Goal: Information Seeking & Learning: Learn about a topic

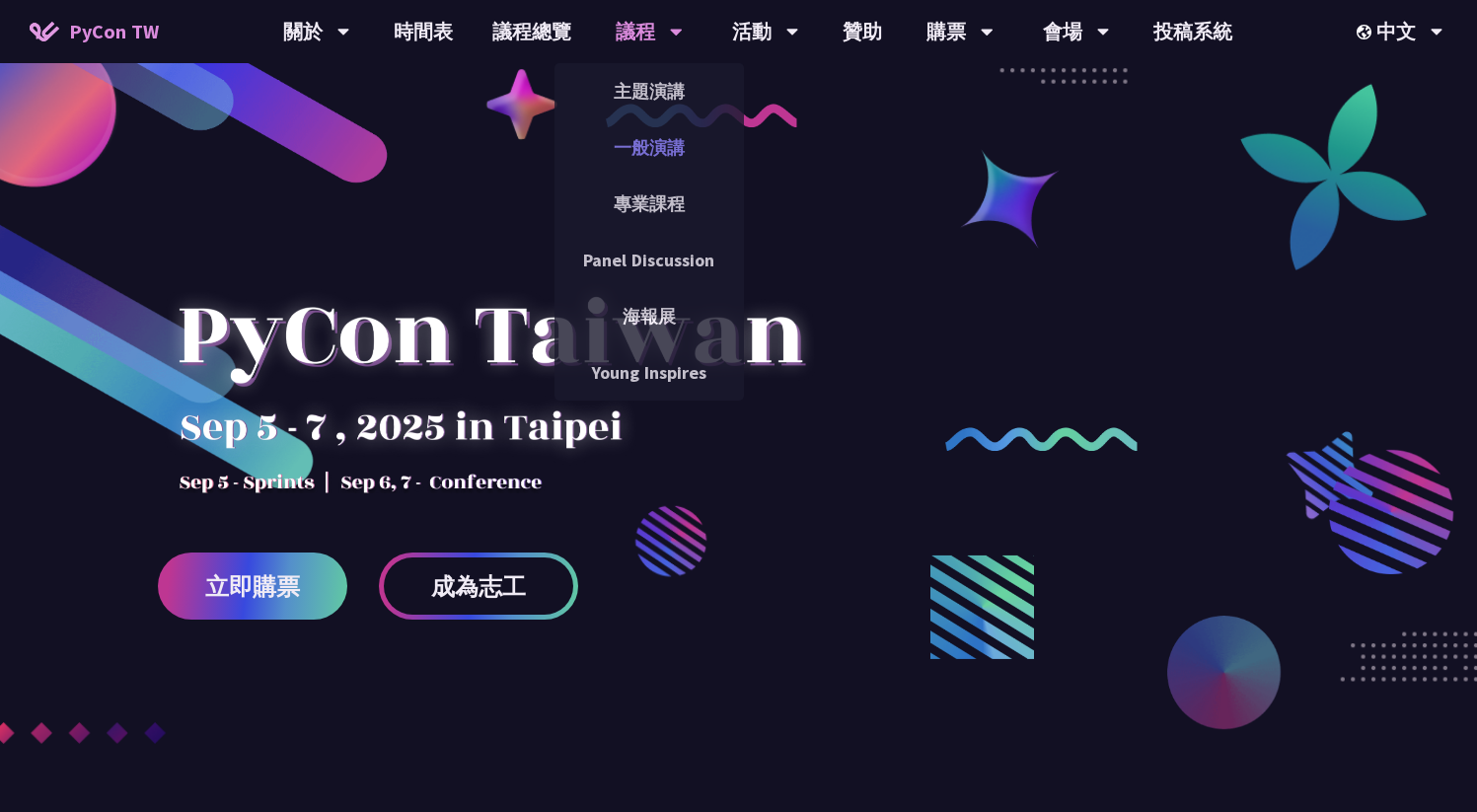
click at [637, 132] on link "一般演講" at bounding box center [649, 147] width 189 height 47
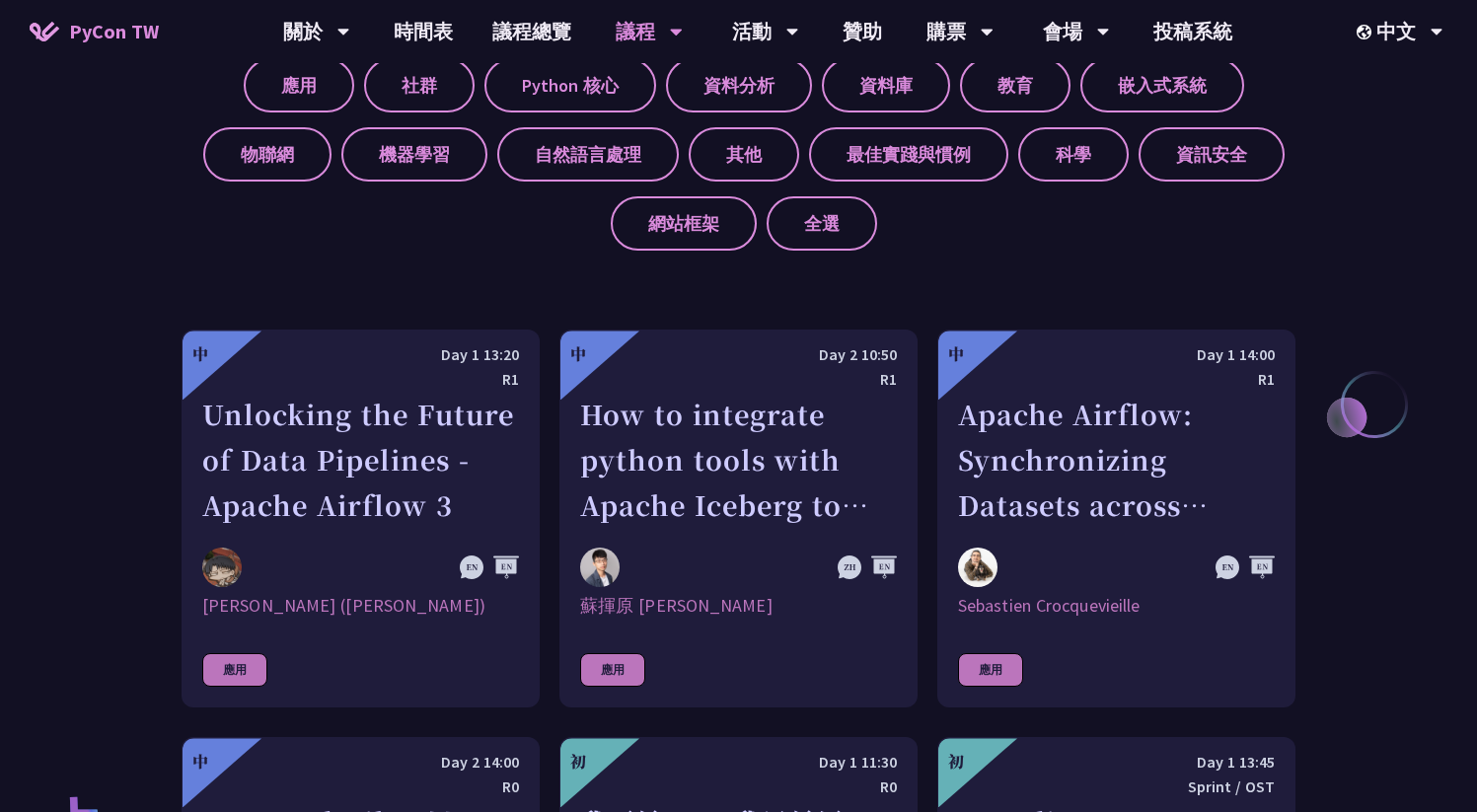
scroll to position [453, 0]
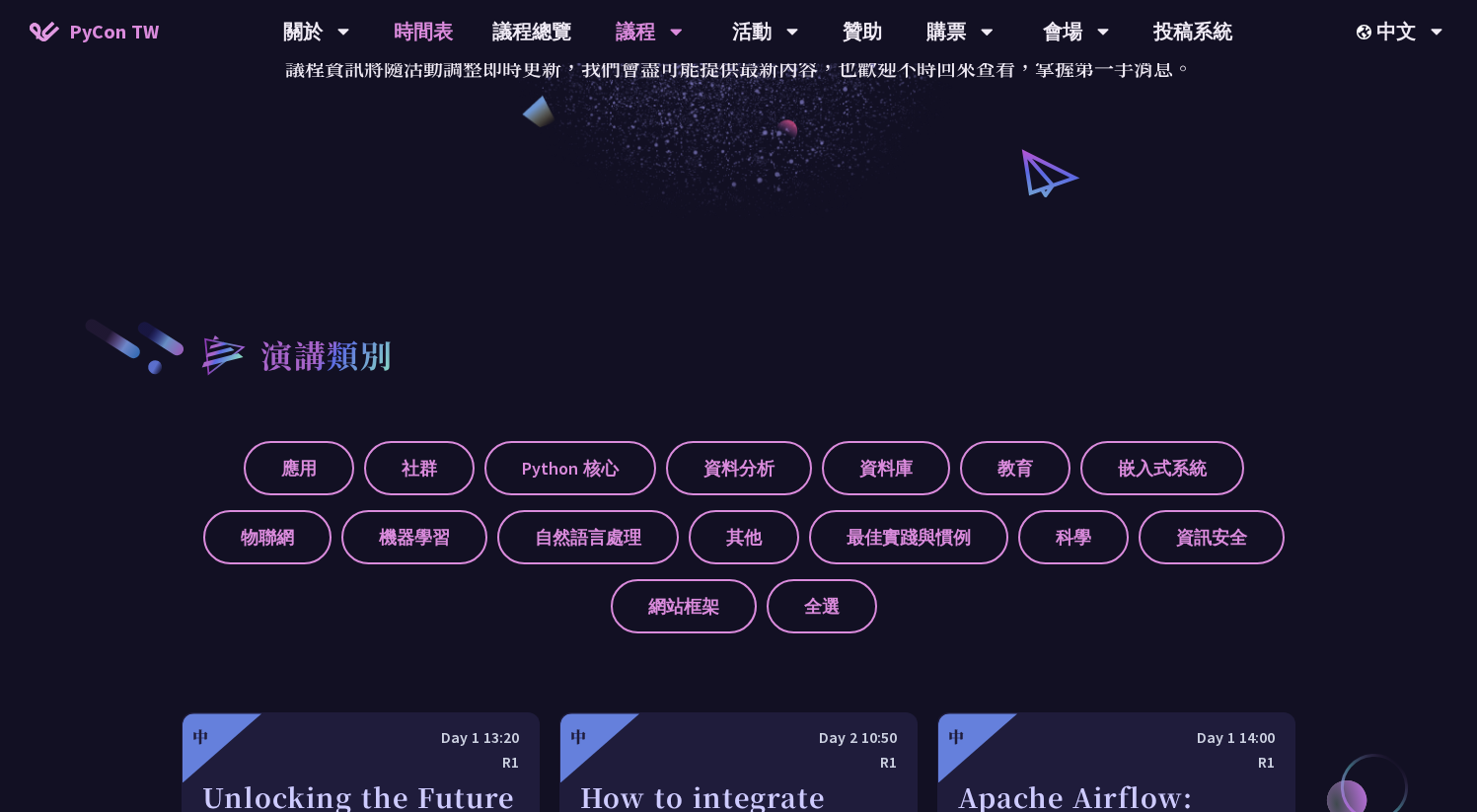
click at [457, 37] on link "時間表" at bounding box center [423, 31] width 99 height 63
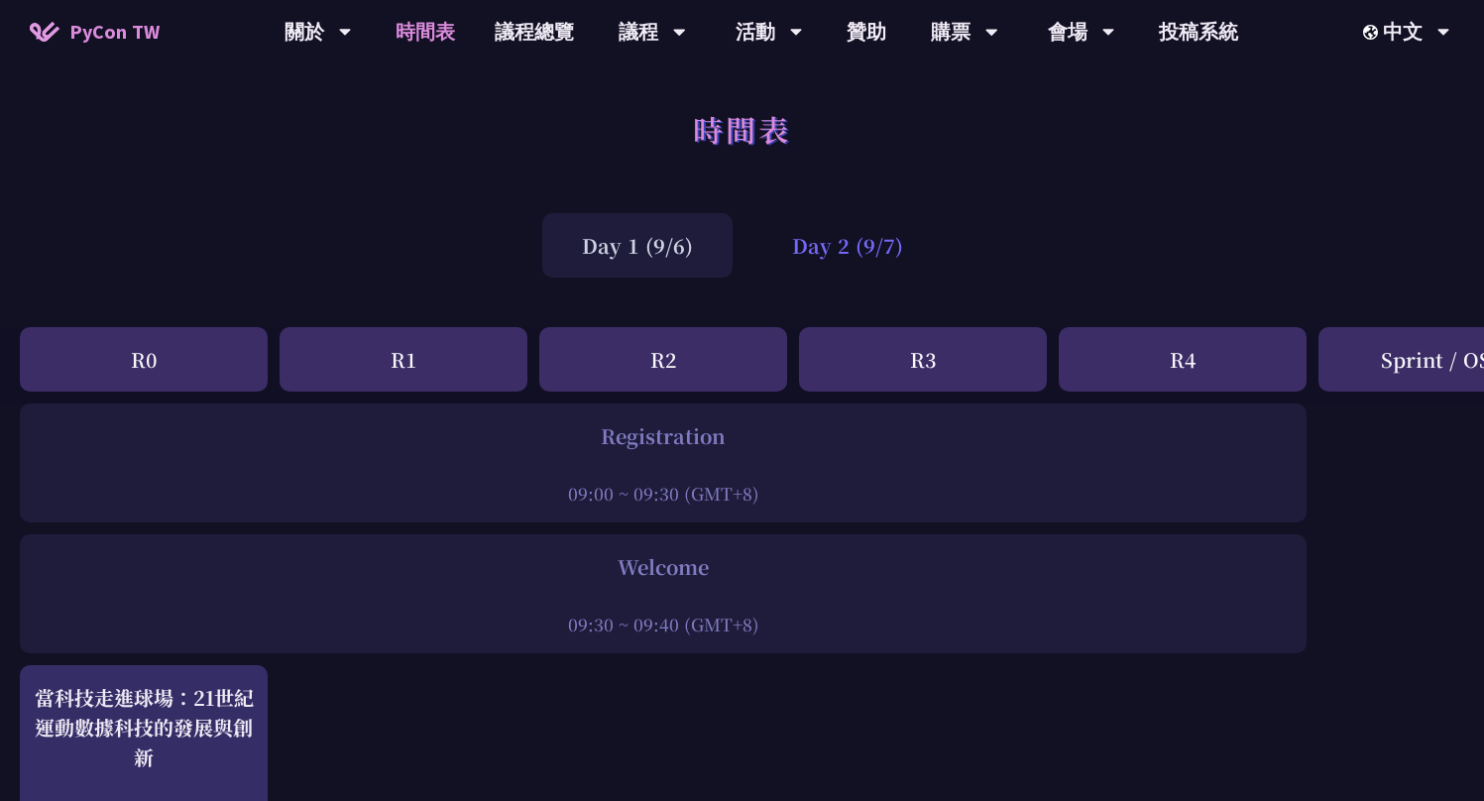
click at [828, 264] on div "Day 2 (9/7)" at bounding box center [848, 245] width 190 height 64
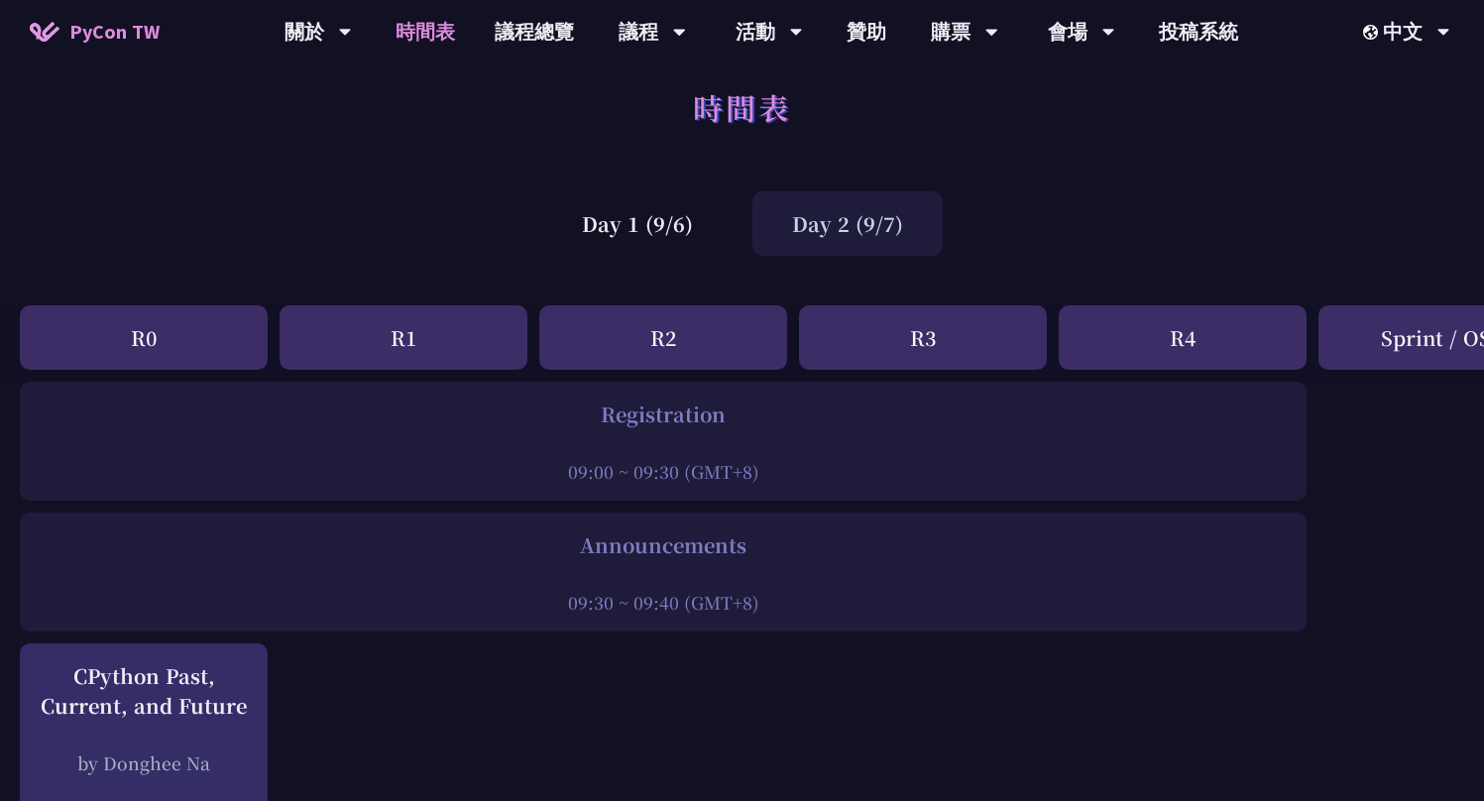
scroll to position [19, 0]
click at [663, 242] on div "Day 1 (9/6)" at bounding box center [637, 226] width 190 height 64
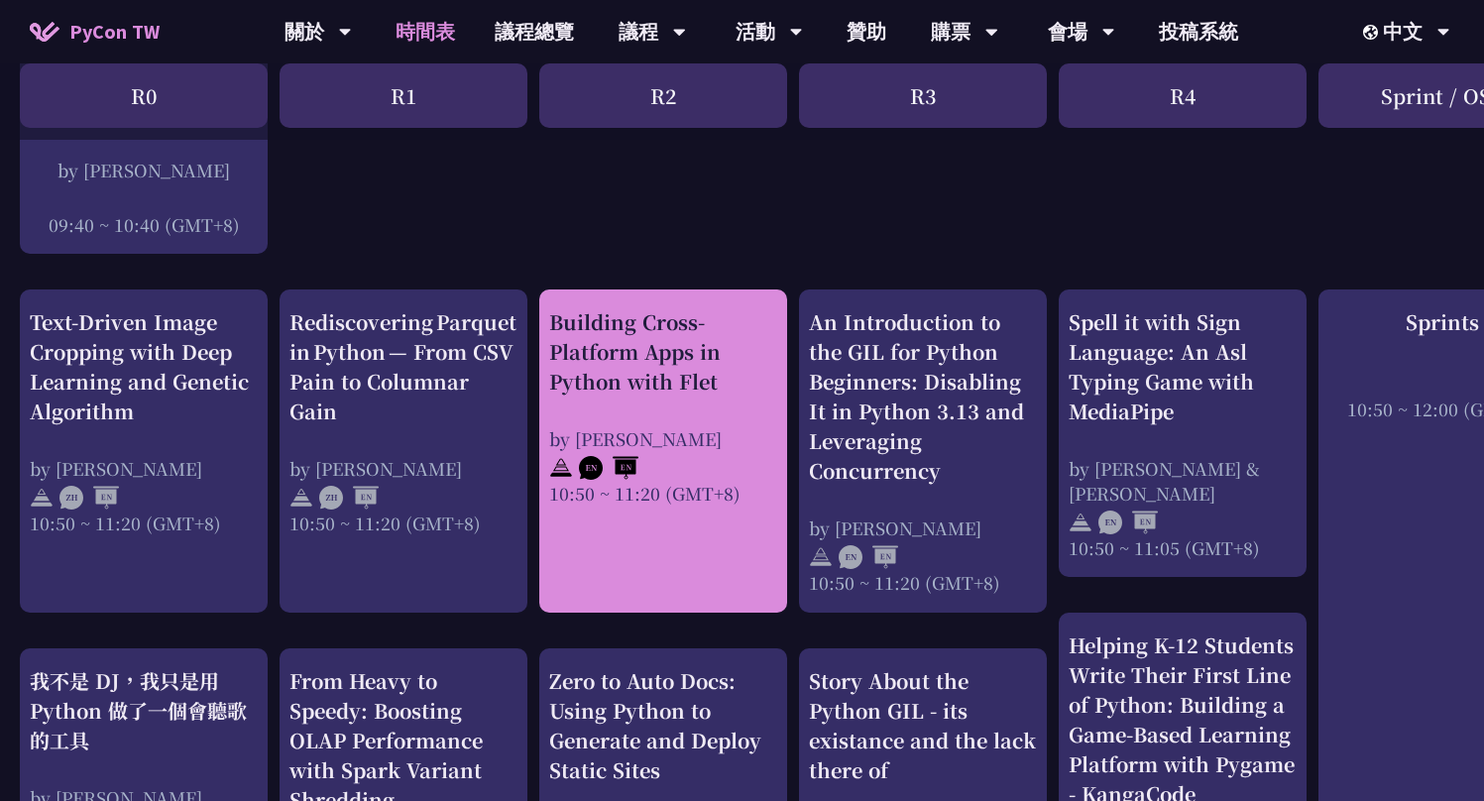
scroll to position [815, 0]
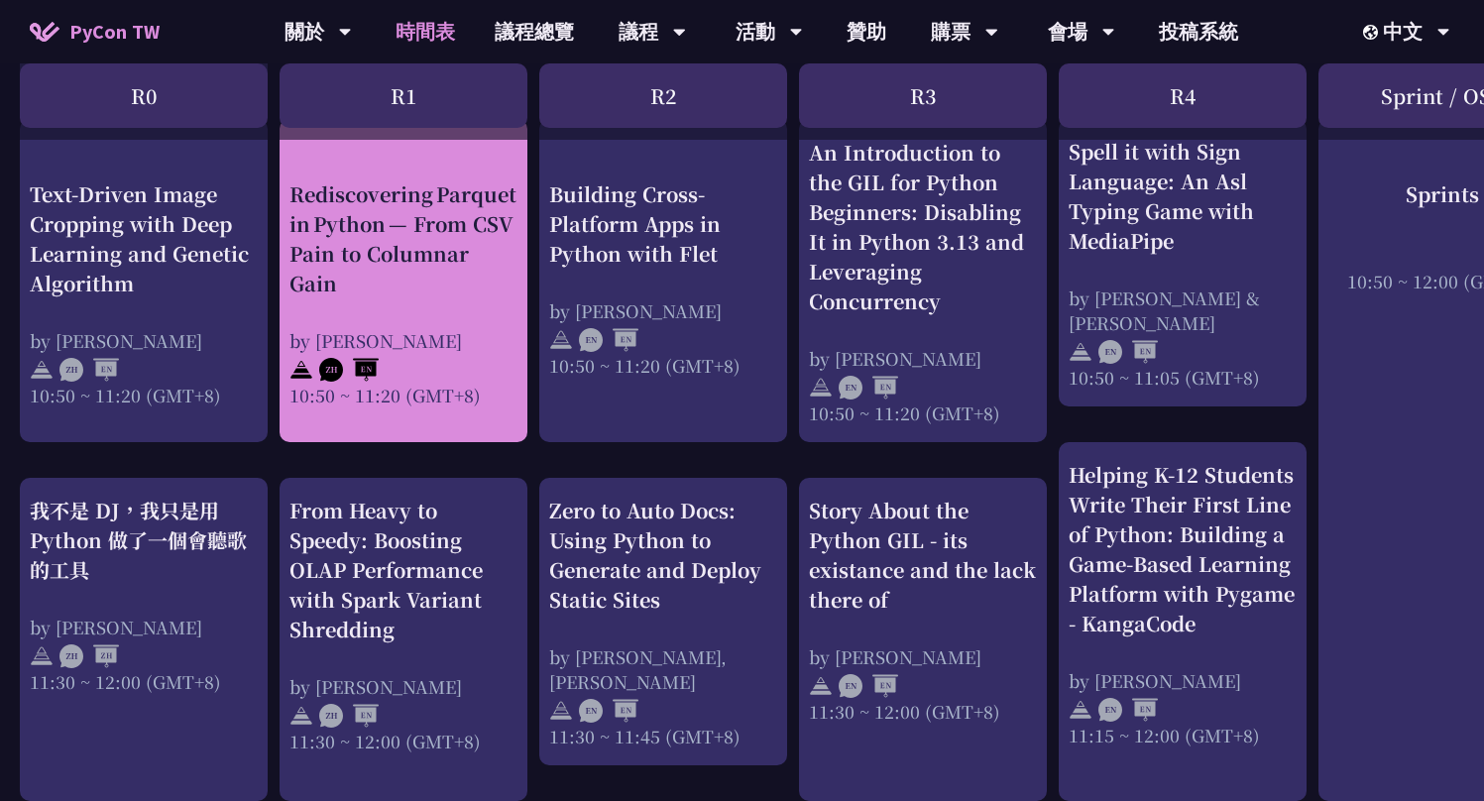
click at [435, 255] on div "Rediscovering Parquet in Python — From CSV Pain to Columnar Gain" at bounding box center [404, 237] width 228 height 119
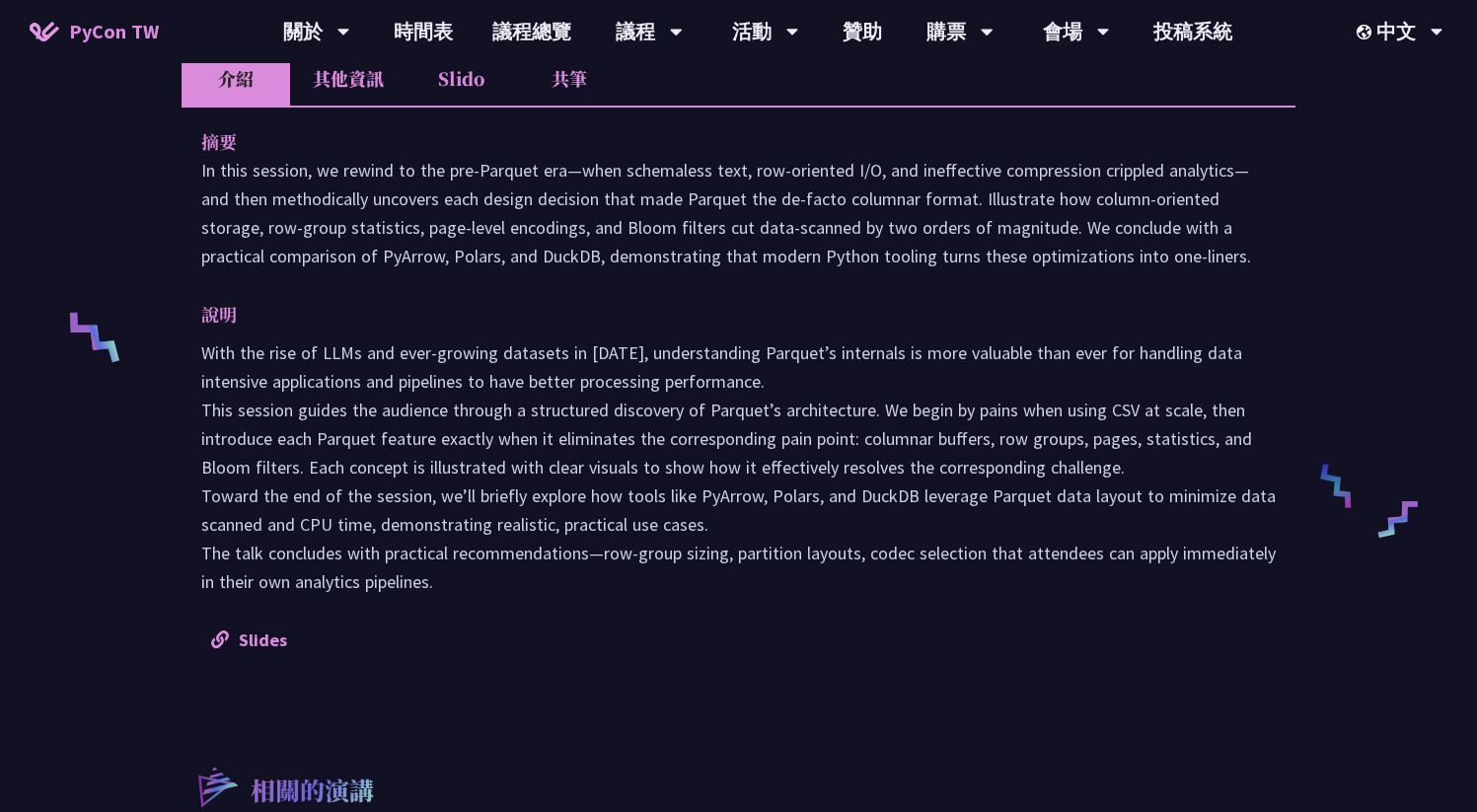
scroll to position [644, 0]
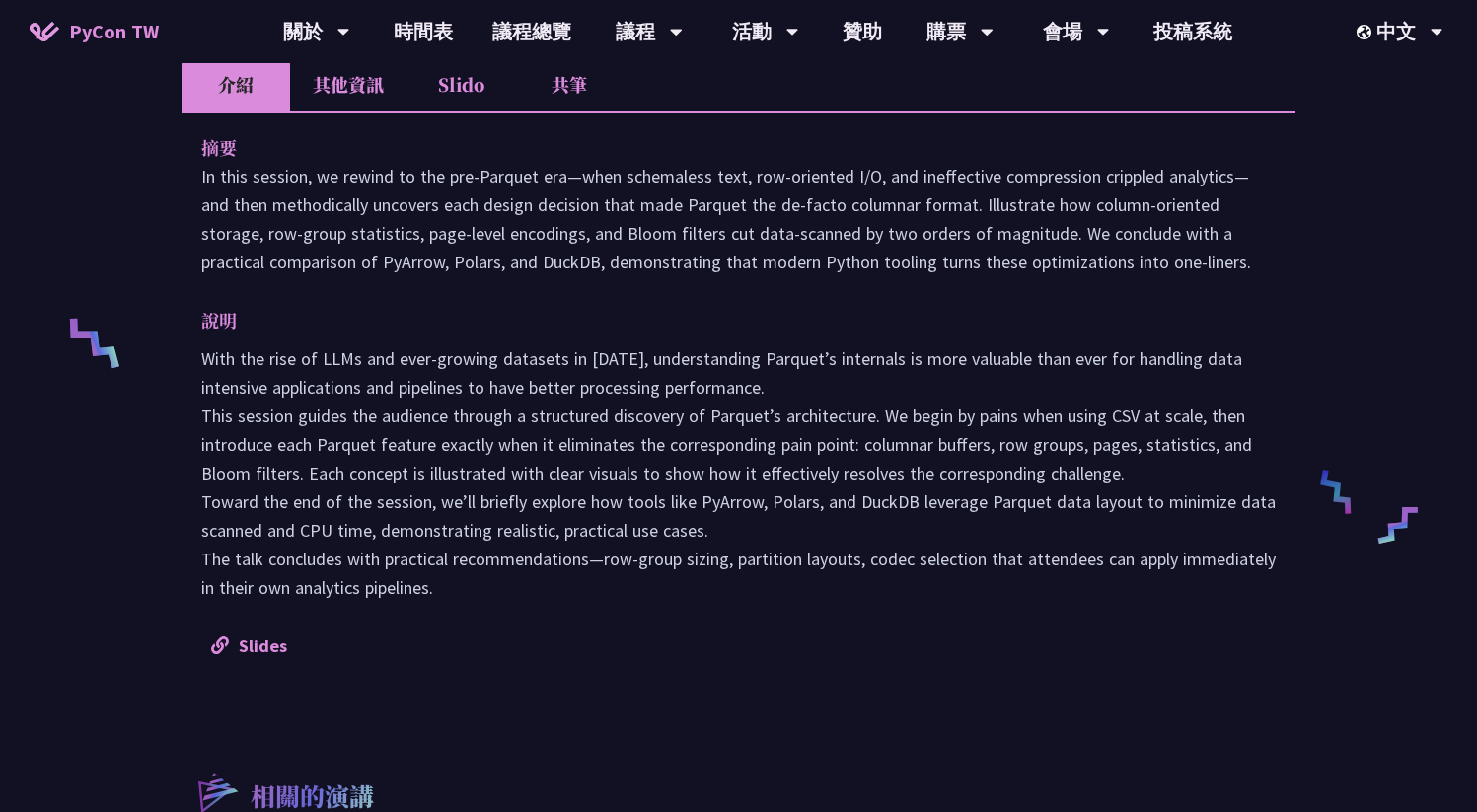
click at [577, 92] on li "共筆" at bounding box center [569, 85] width 108 height 55
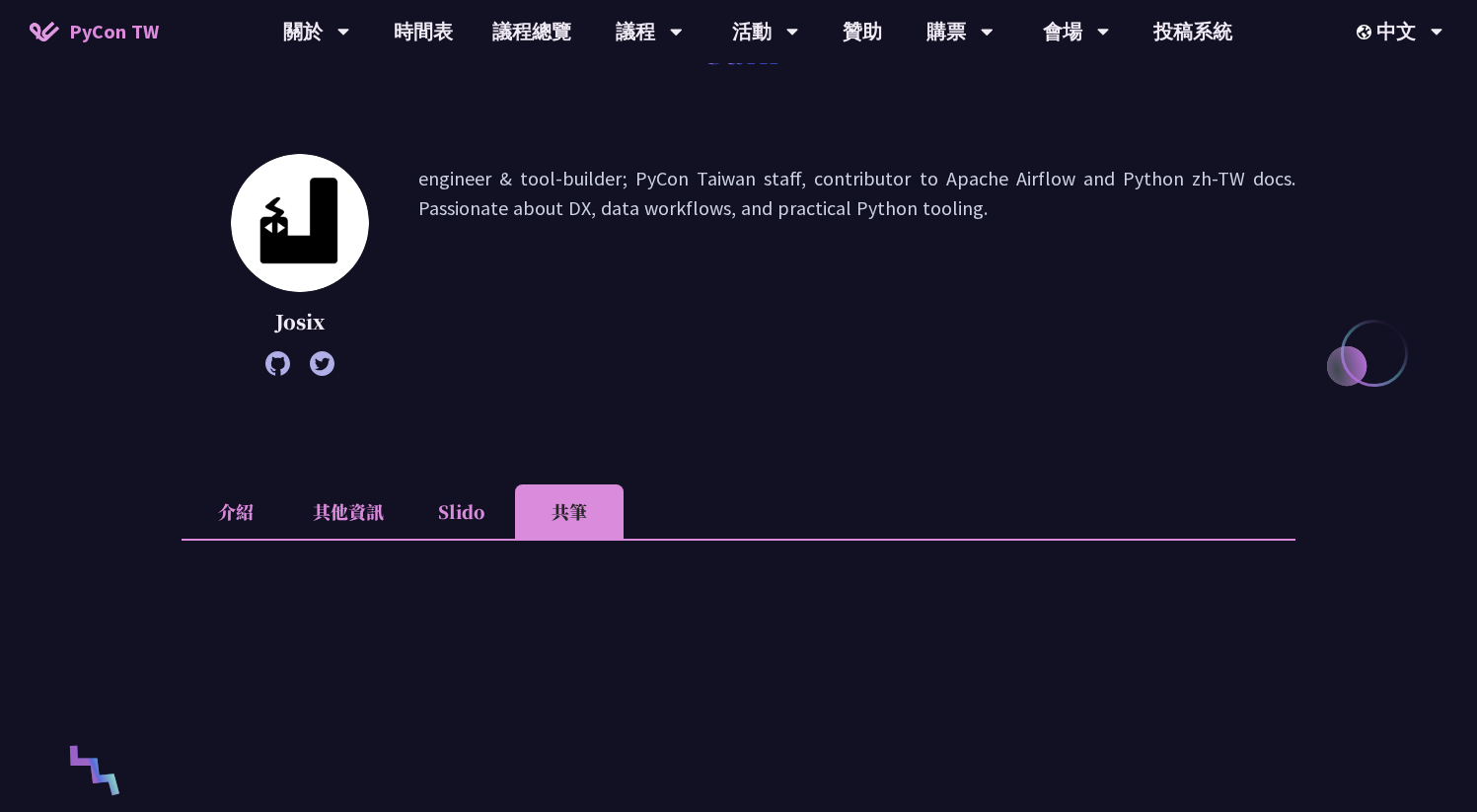
scroll to position [180, 0]
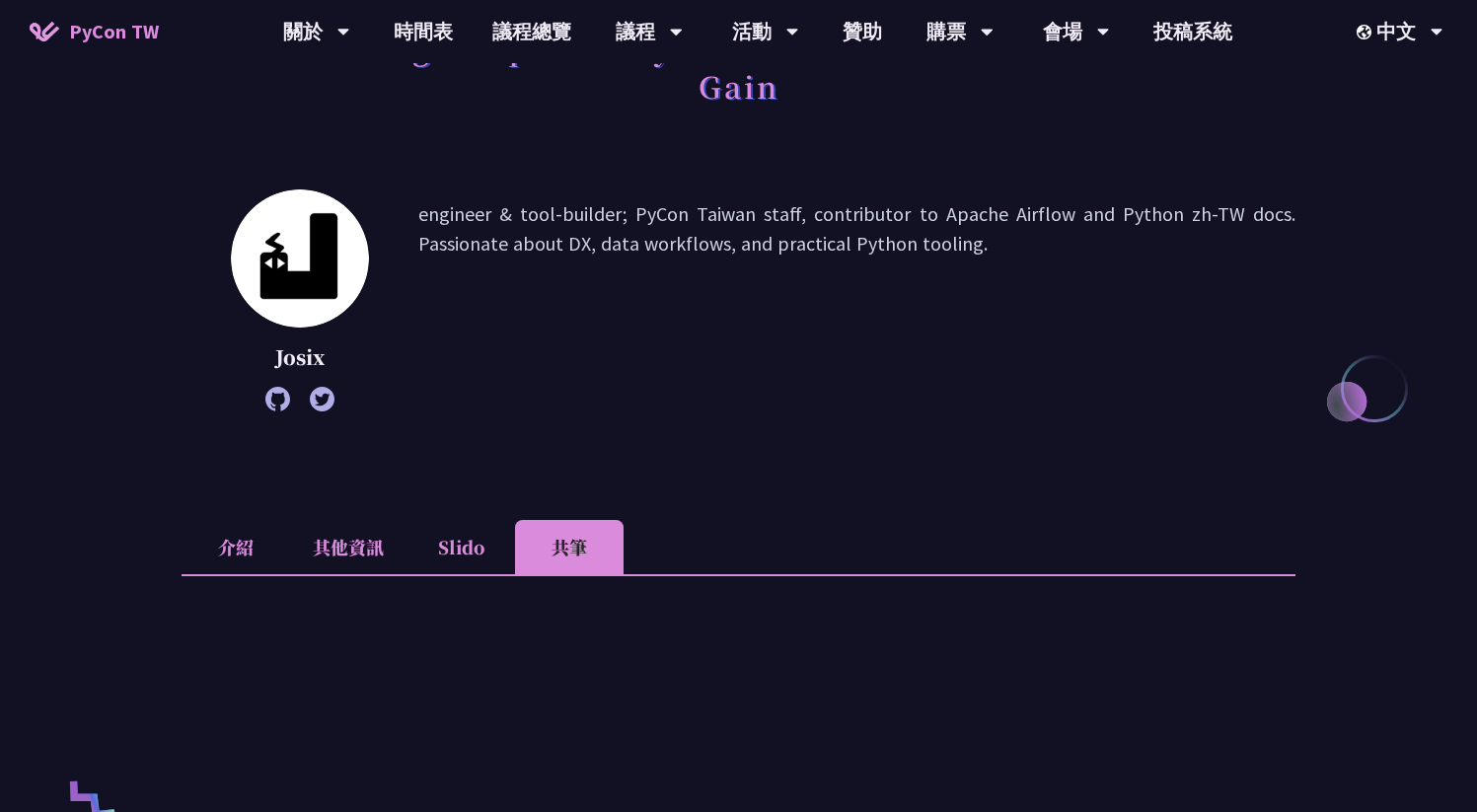
click at [275, 403] on icon at bounding box center [278, 399] width 25 height 25
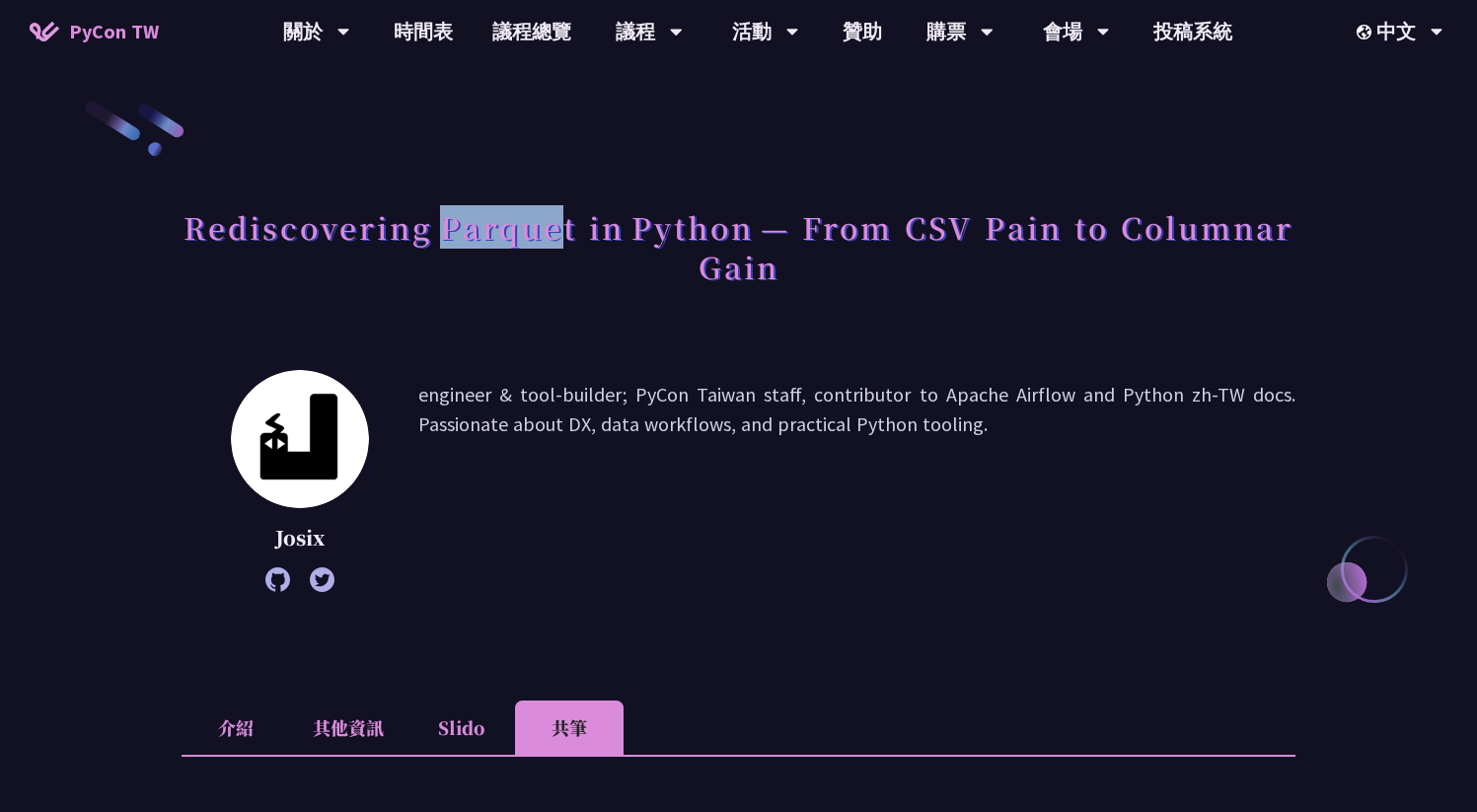
drag, startPoint x: 442, startPoint y: 231, endPoint x: 554, endPoint y: 235, distance: 112.1
click at [554, 235] on h1 "Rediscovering Parquet in Python — From CSV Pain to Columnar Gain" at bounding box center [738, 246] width 1115 height 99
click at [566, 244] on h1 "Rediscovering Parquet in Python — From CSV Pain to Columnar Gain" at bounding box center [738, 246] width 1115 height 99
click at [502, 244] on h1 "Rediscovering Parquet in Python — From CSV Pain to Columnar Gain" at bounding box center [738, 246] width 1115 height 99
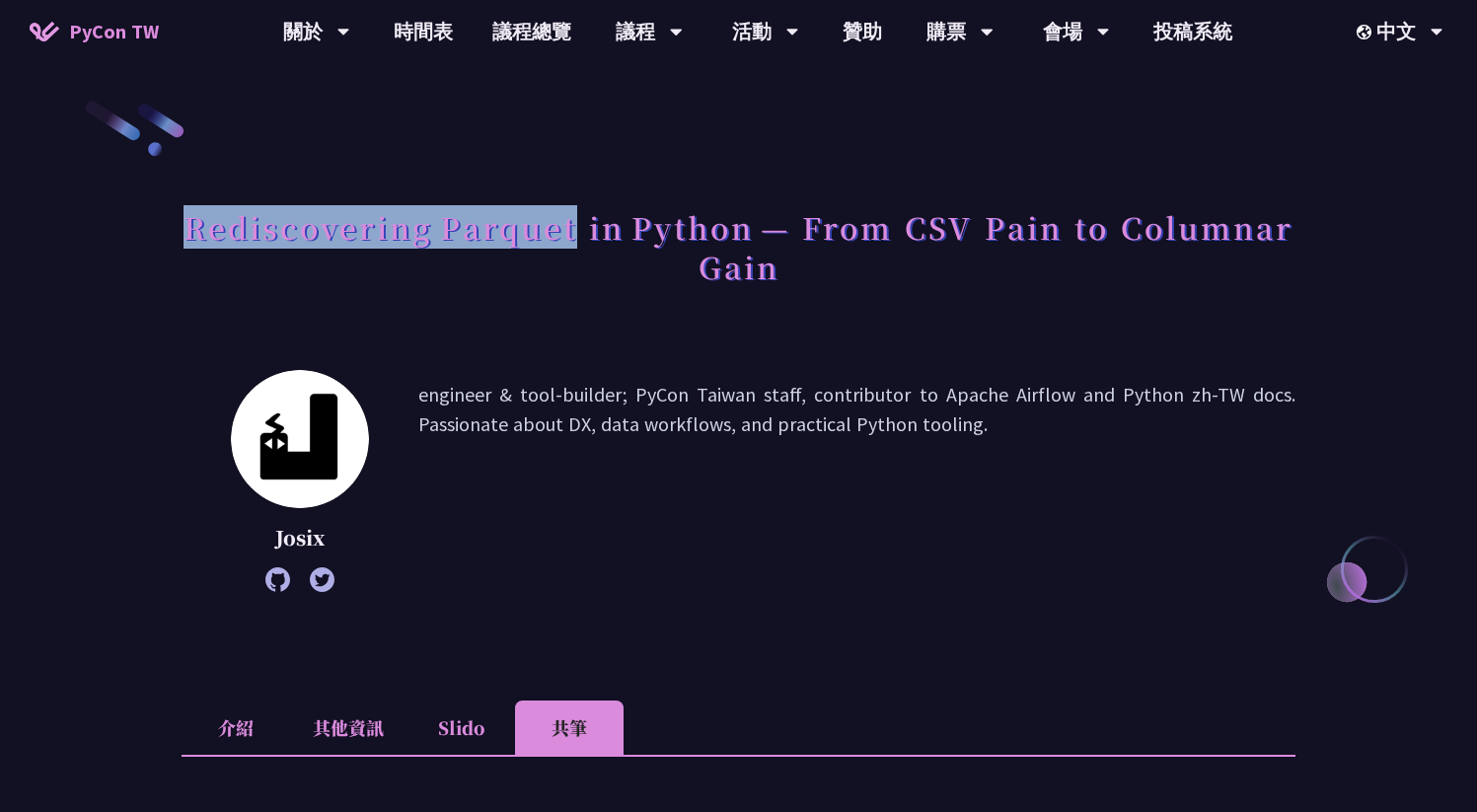
click at [502, 244] on h1 "Rediscovering Parquet in Python — From CSV Pain to Columnar Gain" at bounding box center [738, 246] width 1115 height 99
click at [441, 235] on h1 "Rediscovering Parquet in Python — From CSV Pain to Columnar Gain" at bounding box center [738, 246] width 1115 height 99
drag, startPoint x: 441, startPoint y: 233, endPoint x: 576, endPoint y: 230, distance: 135.0
click at [576, 230] on h1 "Rediscovering Parquet in Python — From CSV Pain to Columnar Gain" at bounding box center [738, 246] width 1115 height 99
